Goal: Information Seeking & Learning: Learn about a topic

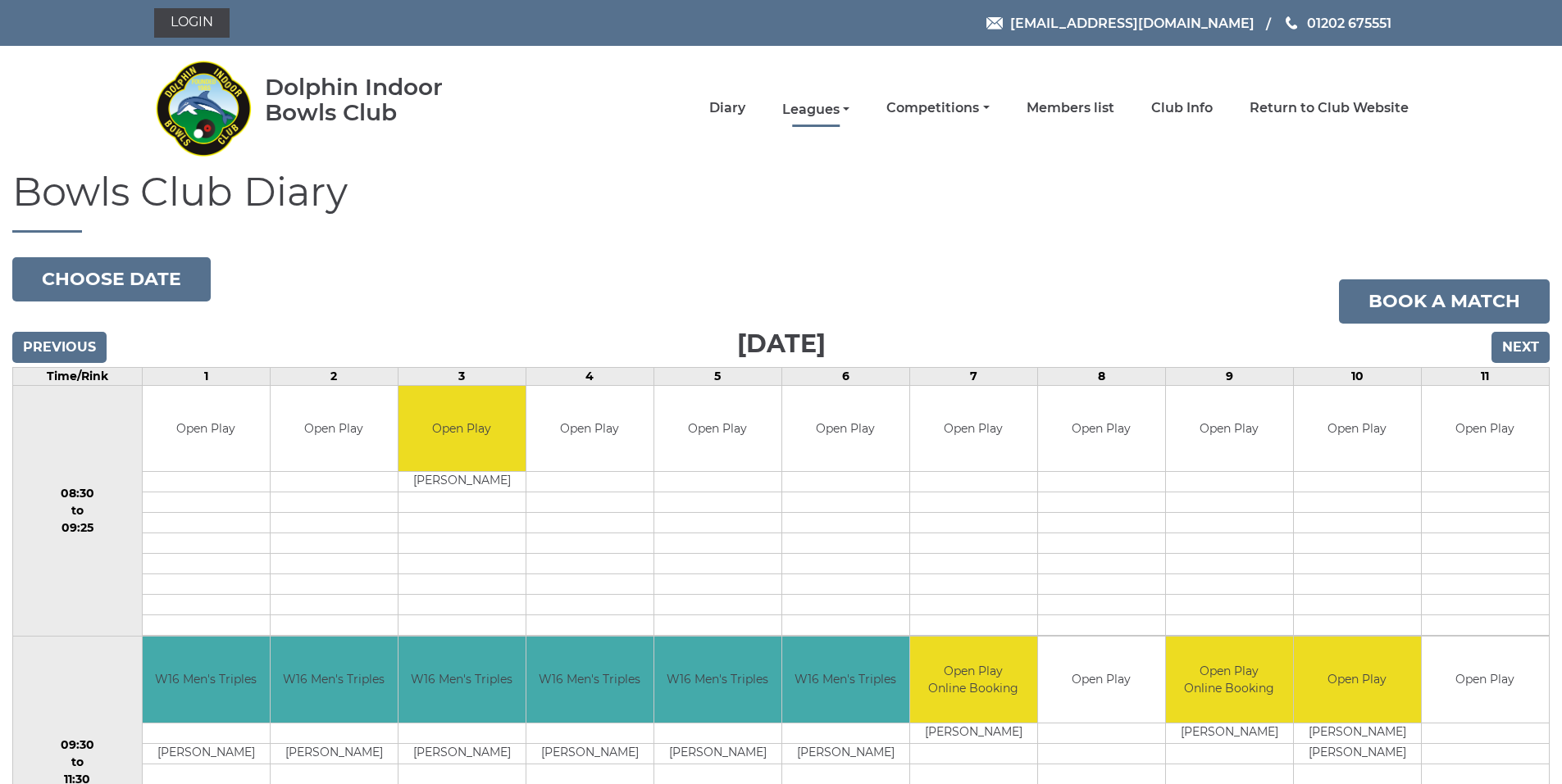
click at [841, 113] on link "Leagues" at bounding box center [816, 109] width 67 height 18
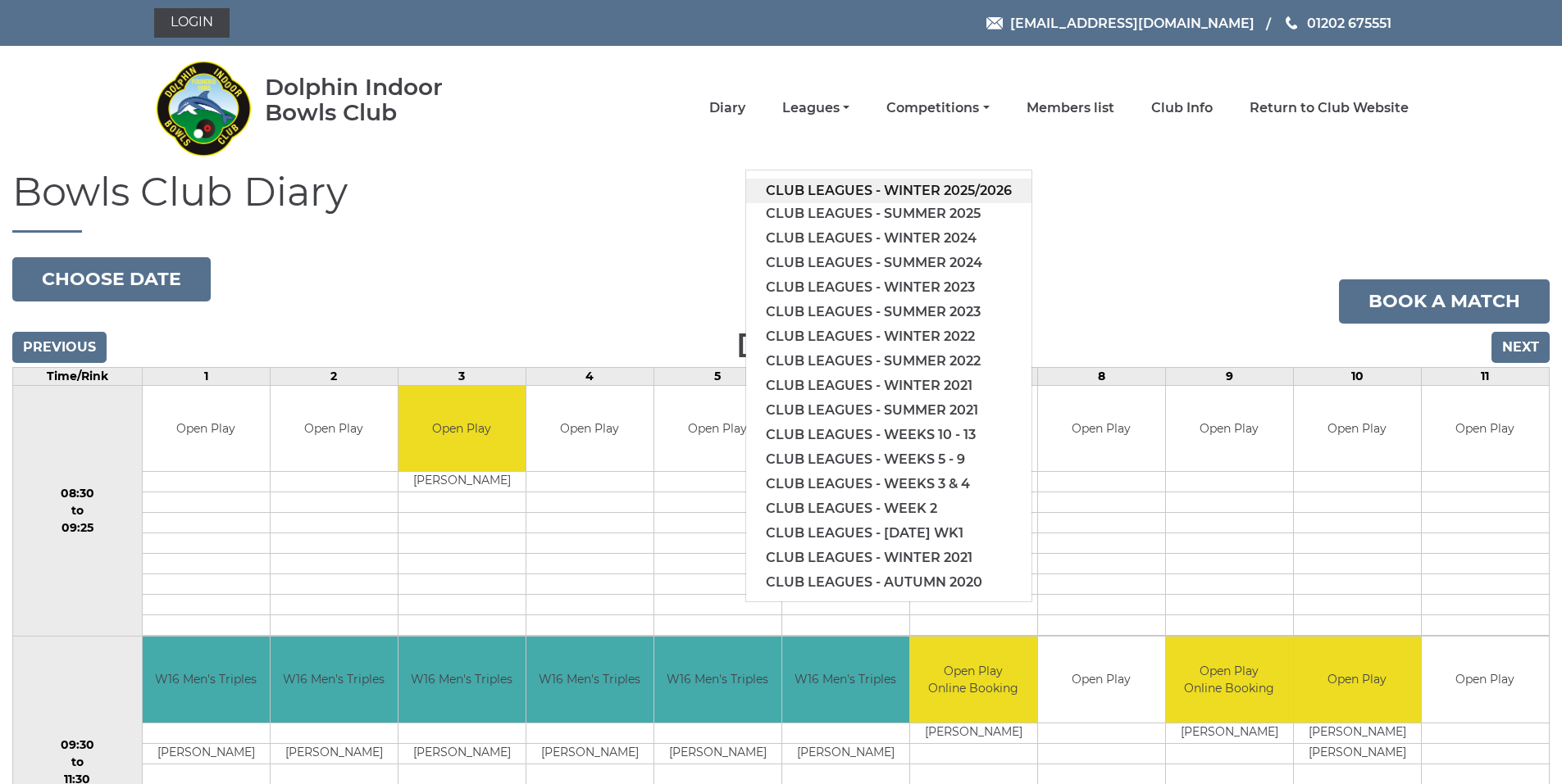
click at [862, 186] on link "Club leagues - Winter 2025/2026" at bounding box center [888, 190] width 285 height 25
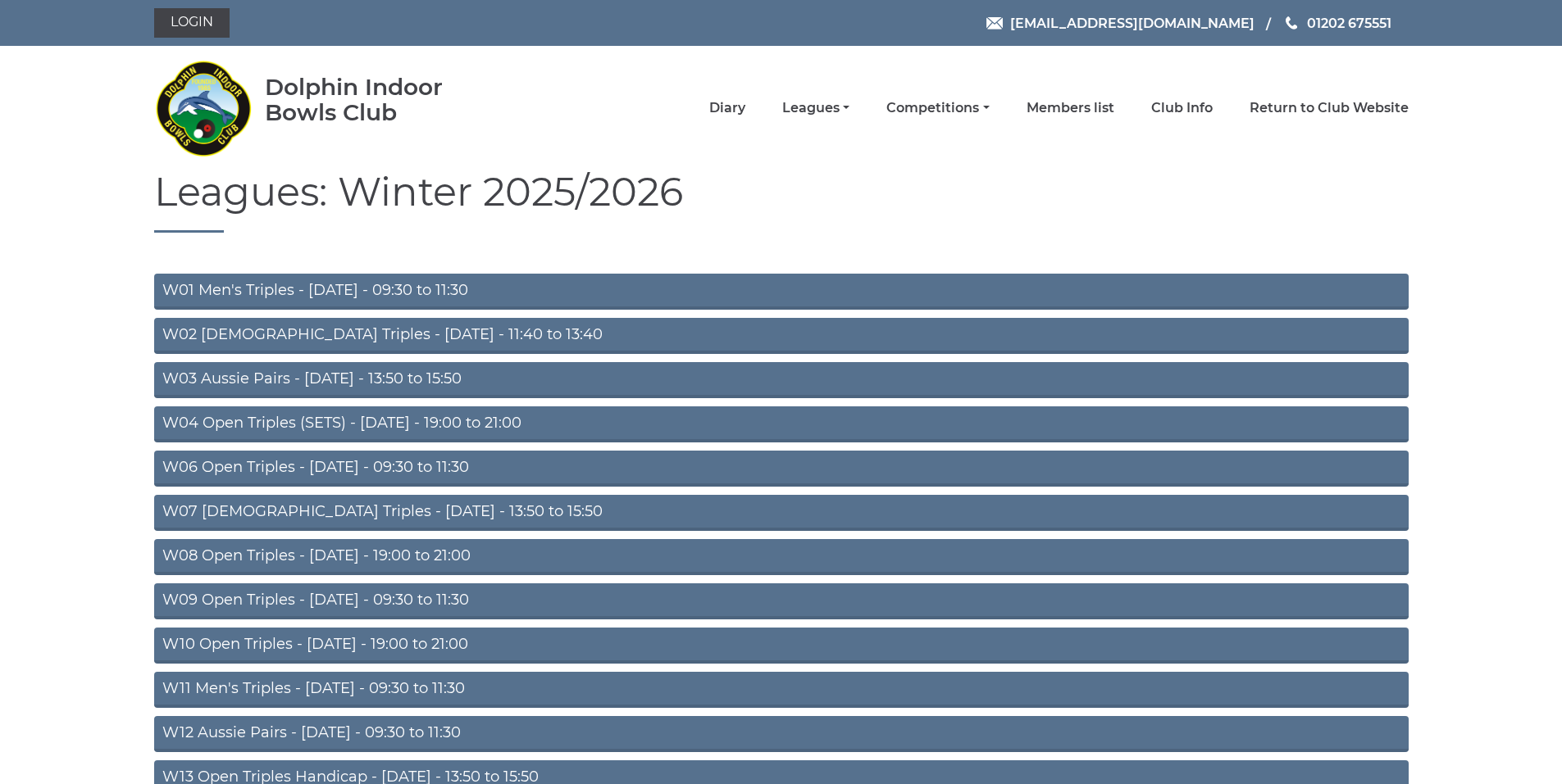
click at [347, 470] on link "W06 Open Triples - Tuesday - 09:30 to 11:30" at bounding box center [781, 469] width 1255 height 36
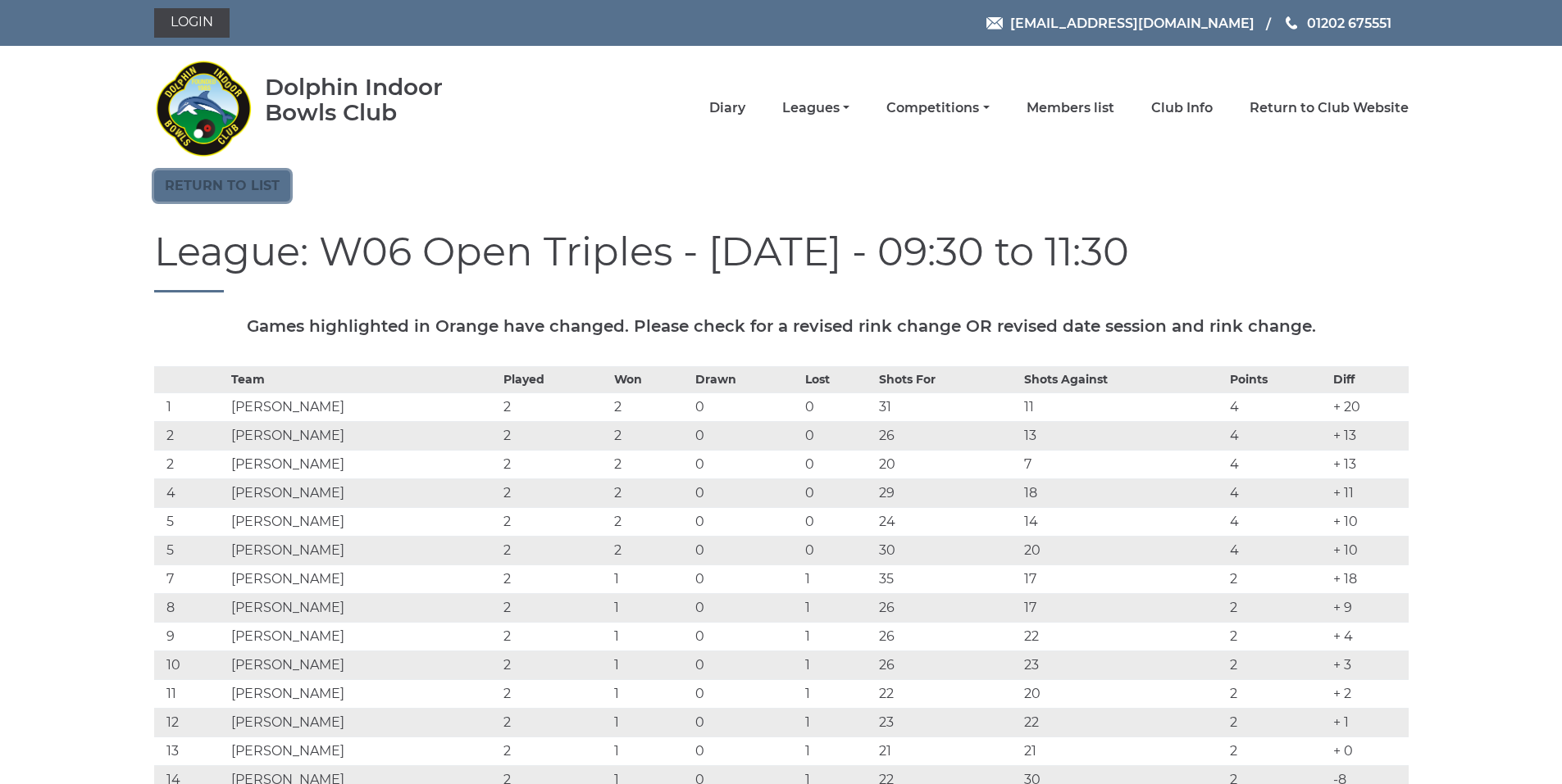
click at [192, 178] on link "Return to list" at bounding box center [222, 186] width 136 height 31
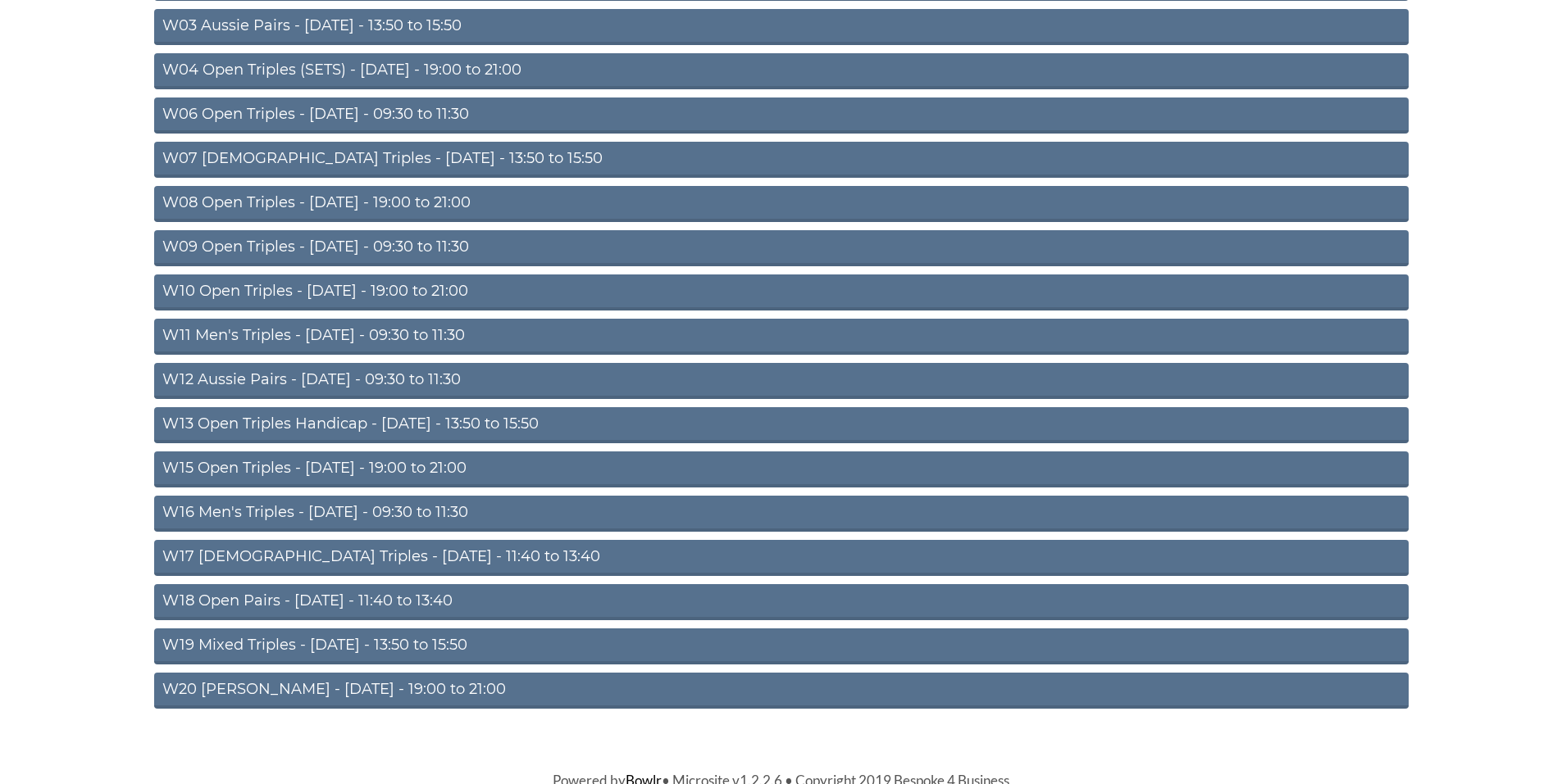
scroll to position [359, 0]
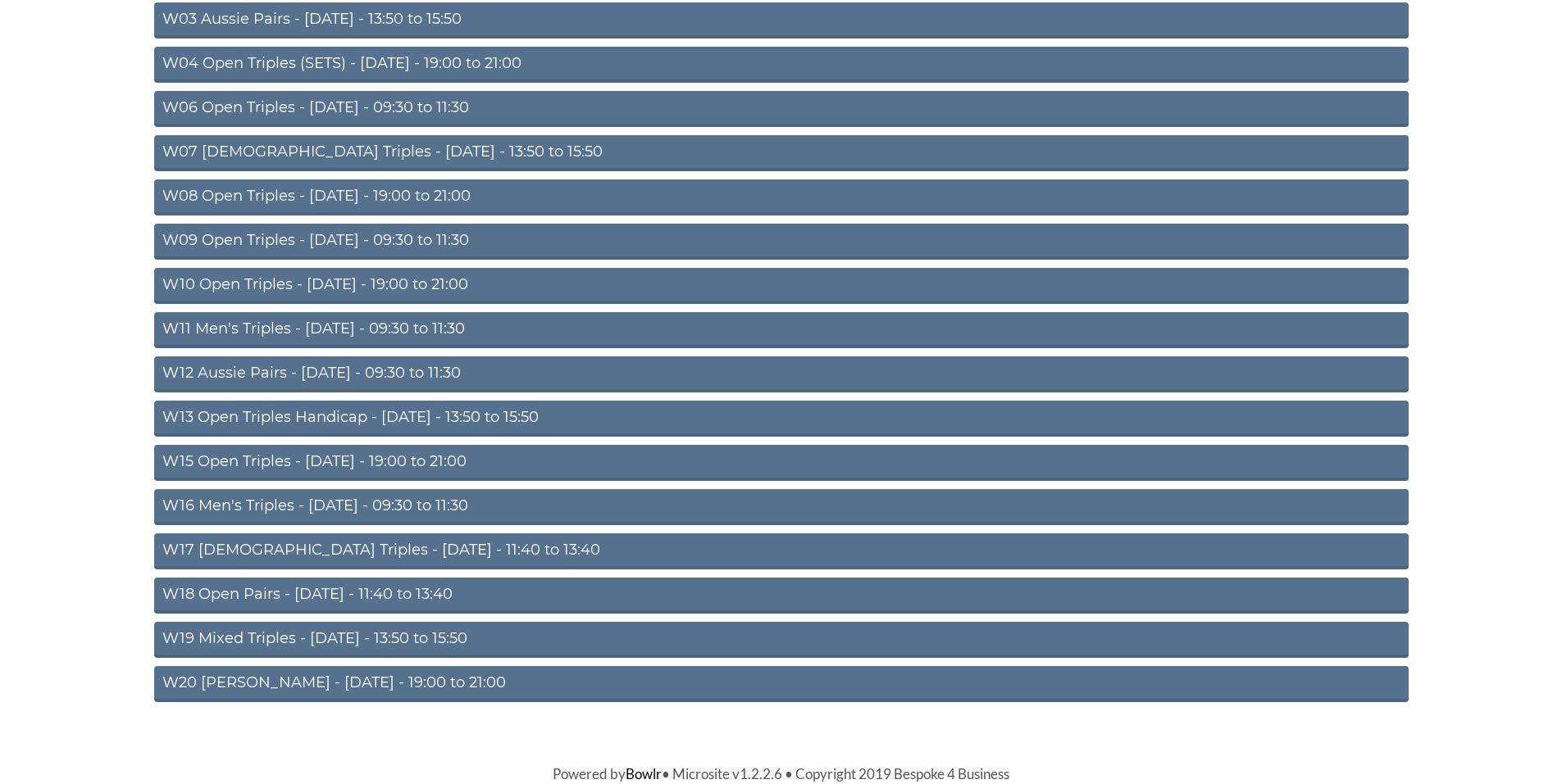
click at [375, 595] on link "W18 Open Pairs - Friday - 11:40 to 13:40" at bounding box center [781, 595] width 1255 height 36
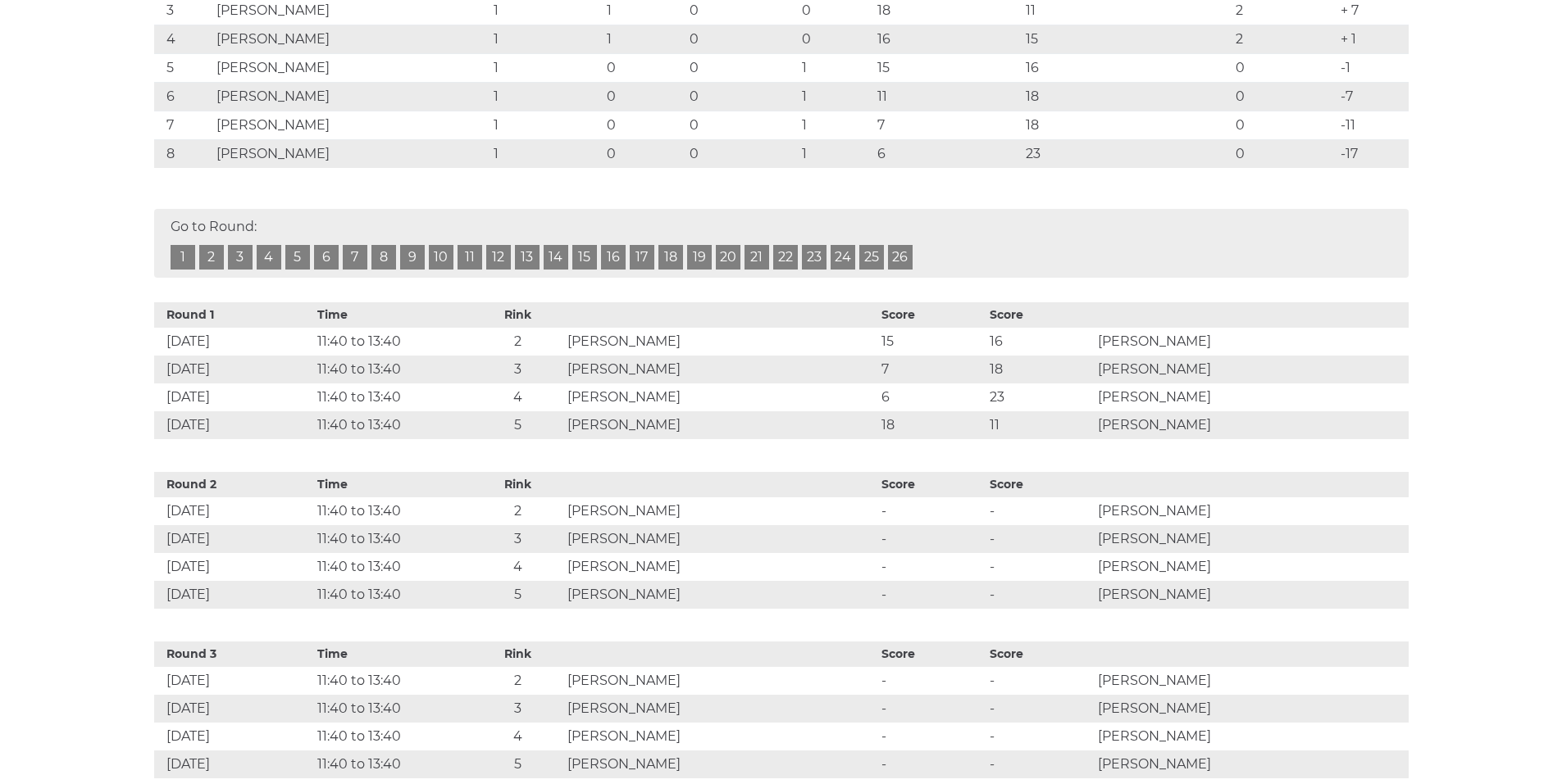
scroll to position [410, 0]
